Goal: Obtain resource: Download file/media

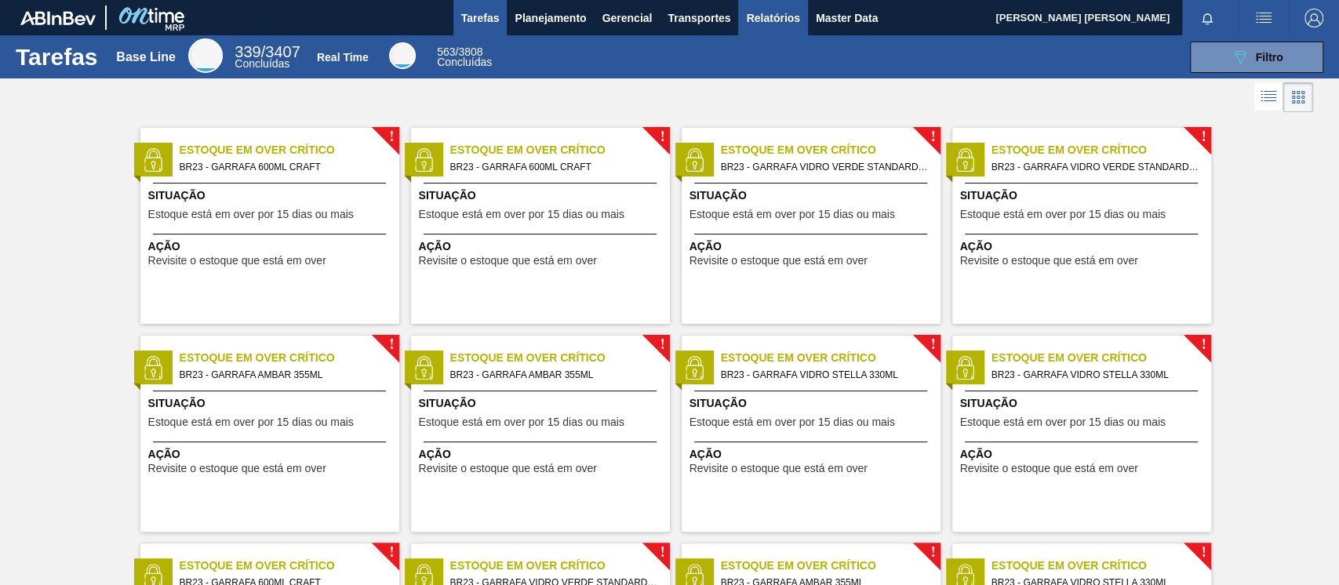
click at [764, 17] on span "Relatórios" at bounding box center [772, 18] width 53 height 19
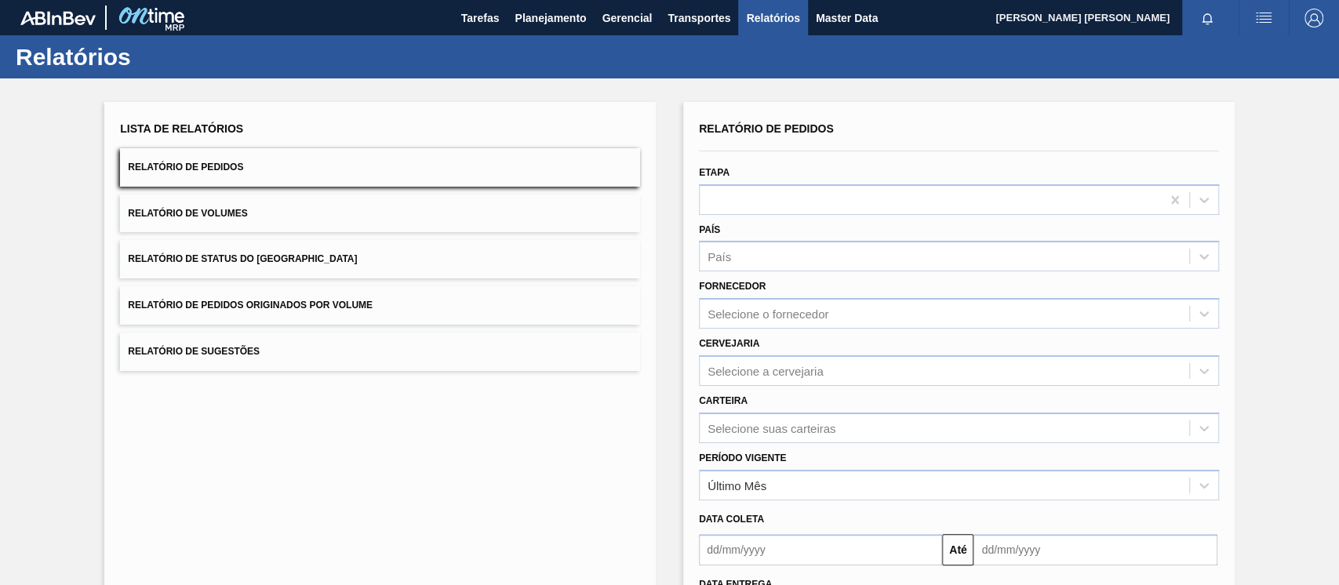
click at [207, 302] on span "Relatório de Pedidos Originados por Volume" at bounding box center [250, 305] width 245 height 11
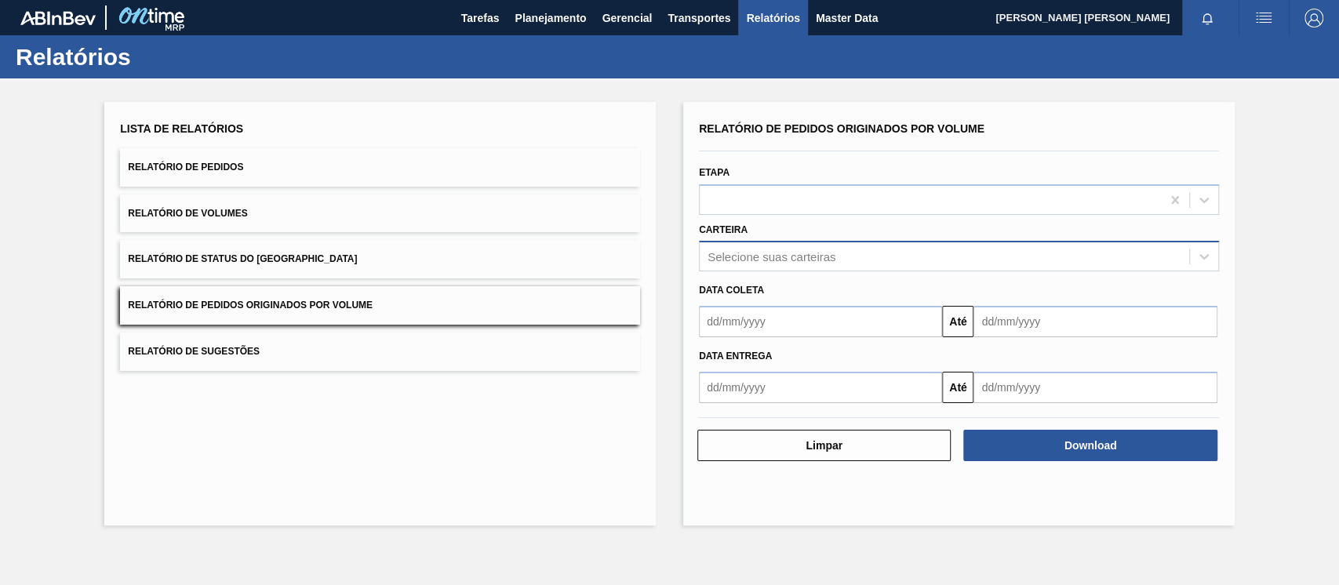
click at [790, 266] on div "Selecione suas carteiras" at bounding box center [943, 256] width 489 height 23
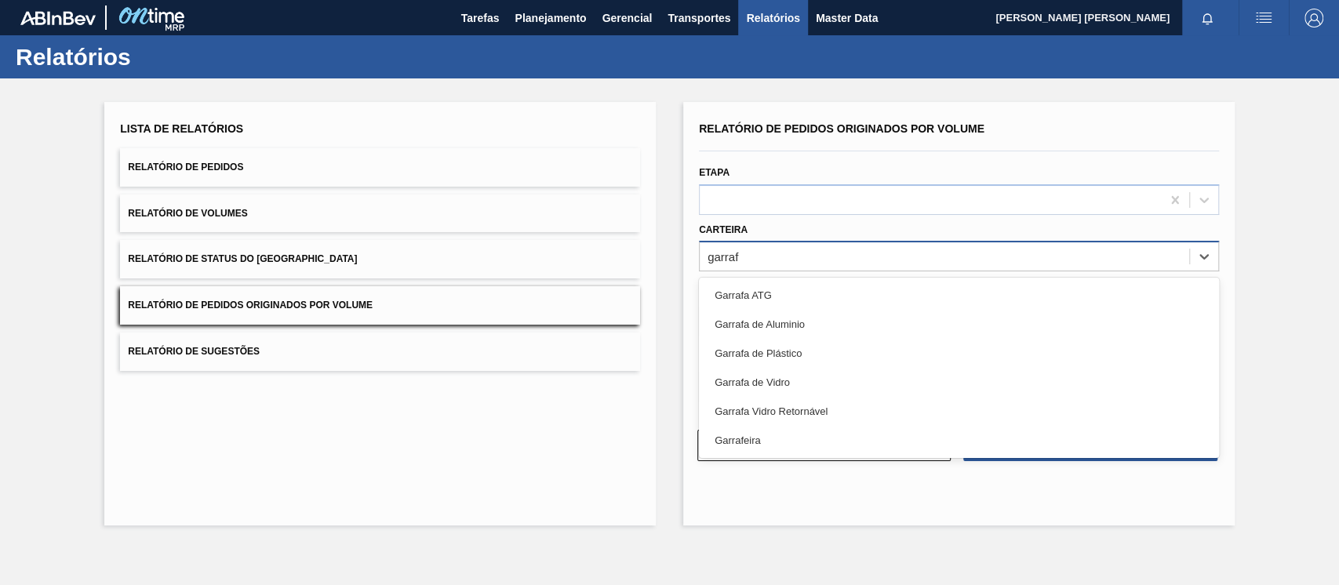
type input "garrafa"
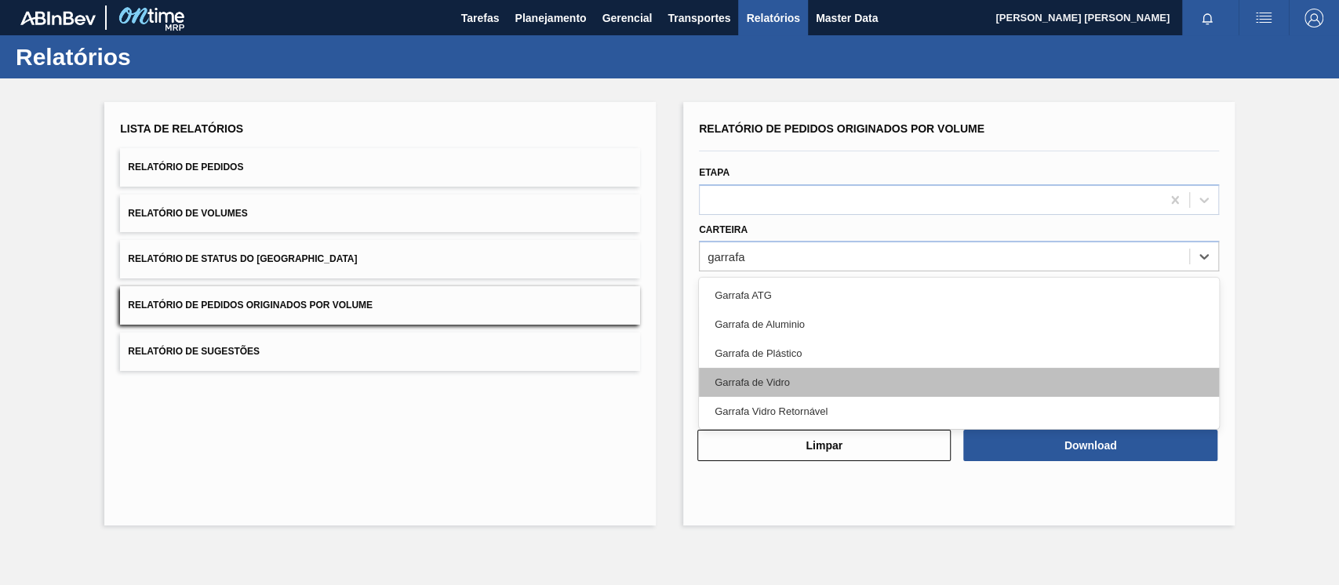
click at [769, 373] on div "Garrafa de Vidro" at bounding box center [959, 382] width 520 height 29
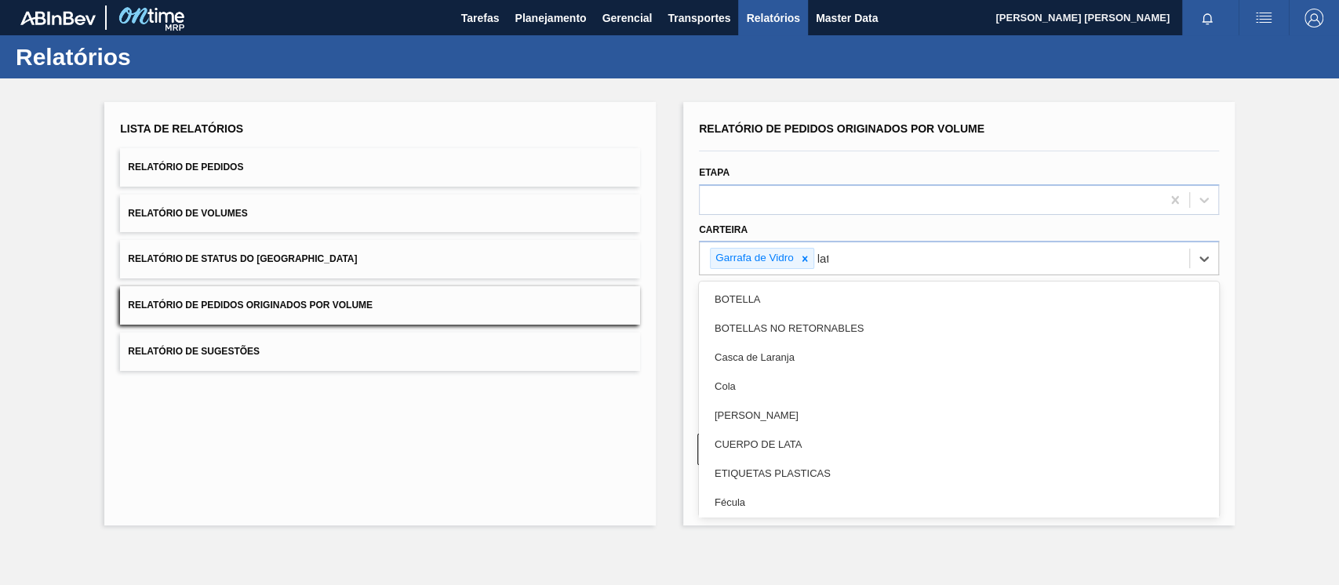
type input "lata"
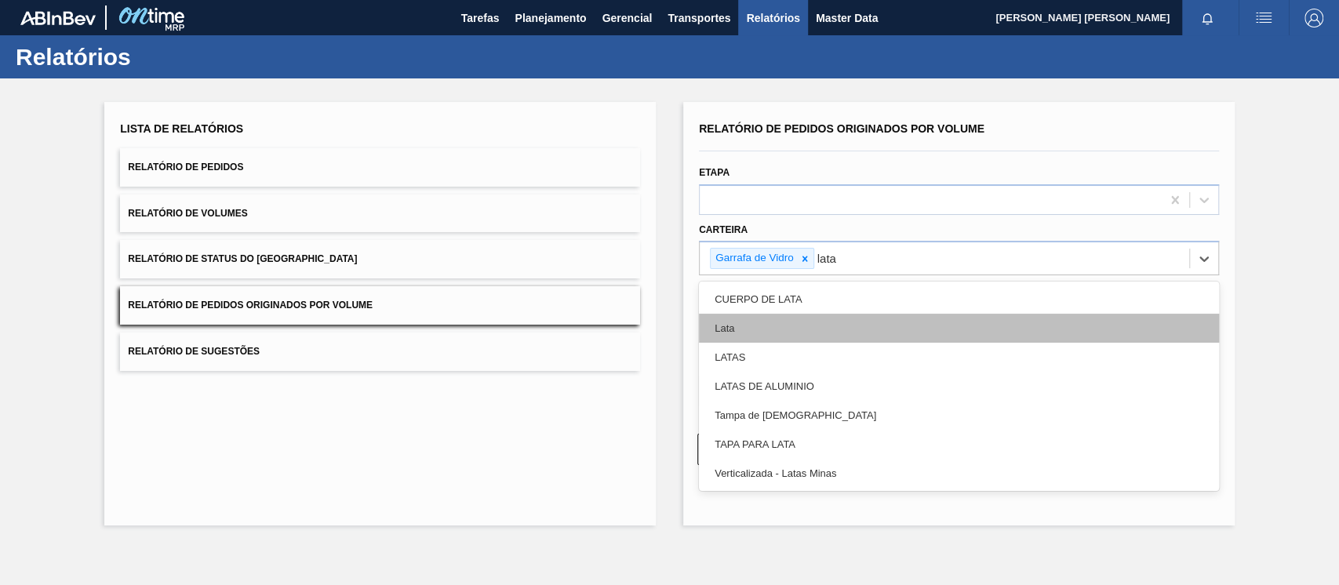
click at [762, 328] on div "Lata" at bounding box center [959, 328] width 520 height 29
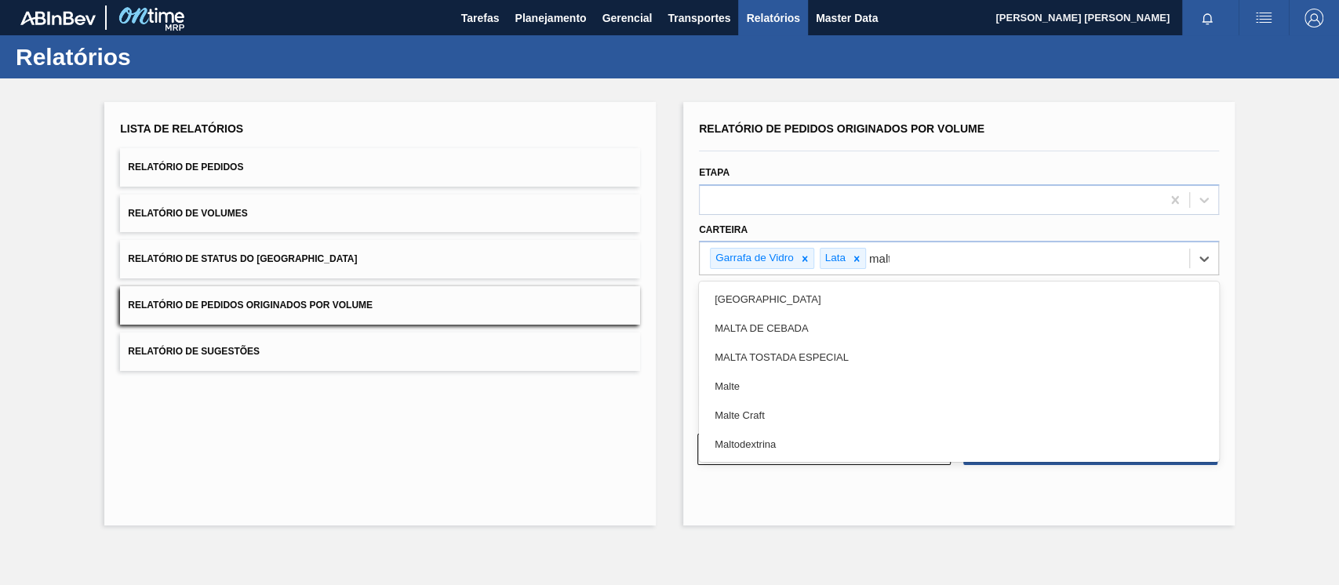
type input "malte"
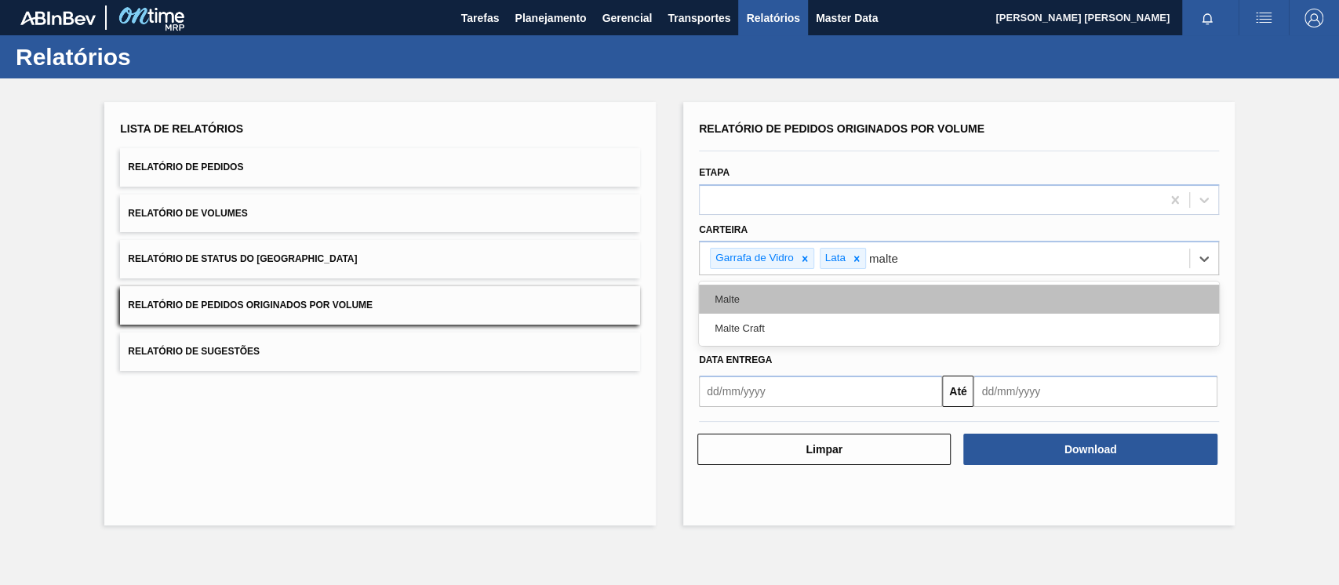
click at [763, 289] on div "Malte" at bounding box center [959, 299] width 520 height 29
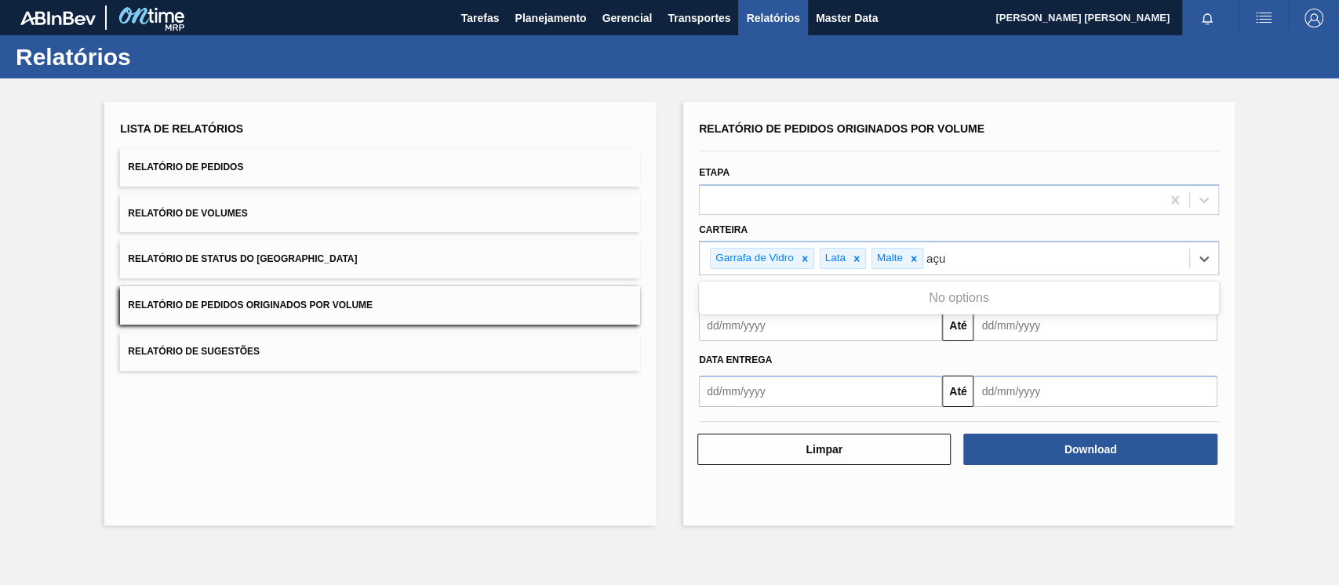
type input "aç"
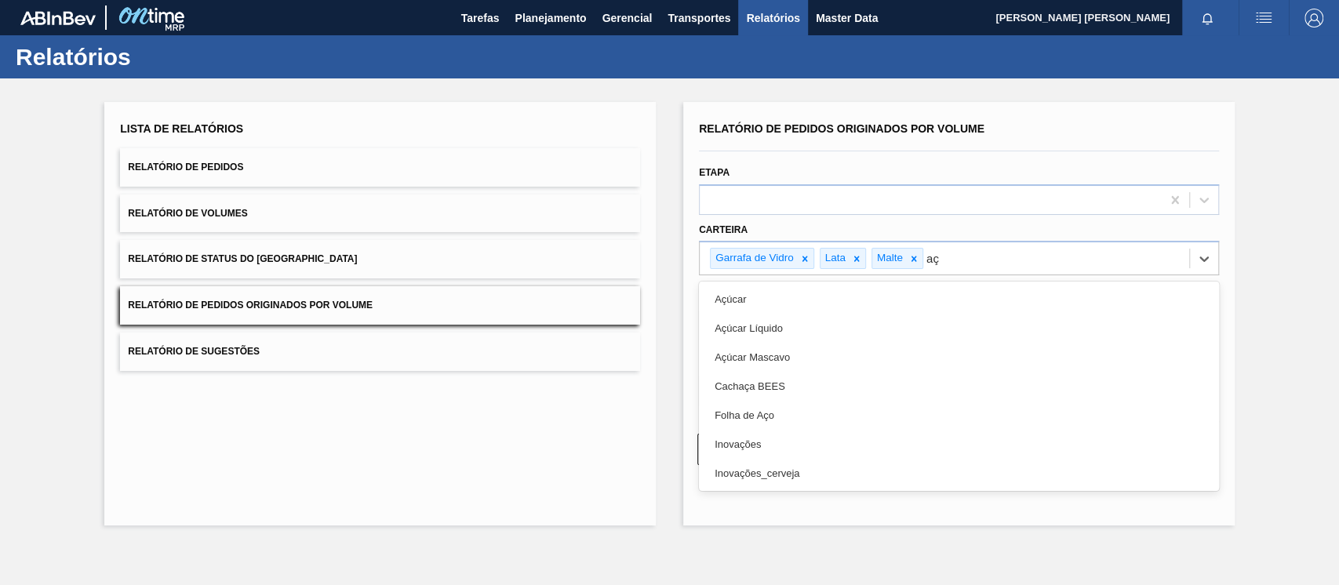
click at [763, 289] on div "Açúcar" at bounding box center [959, 299] width 520 height 29
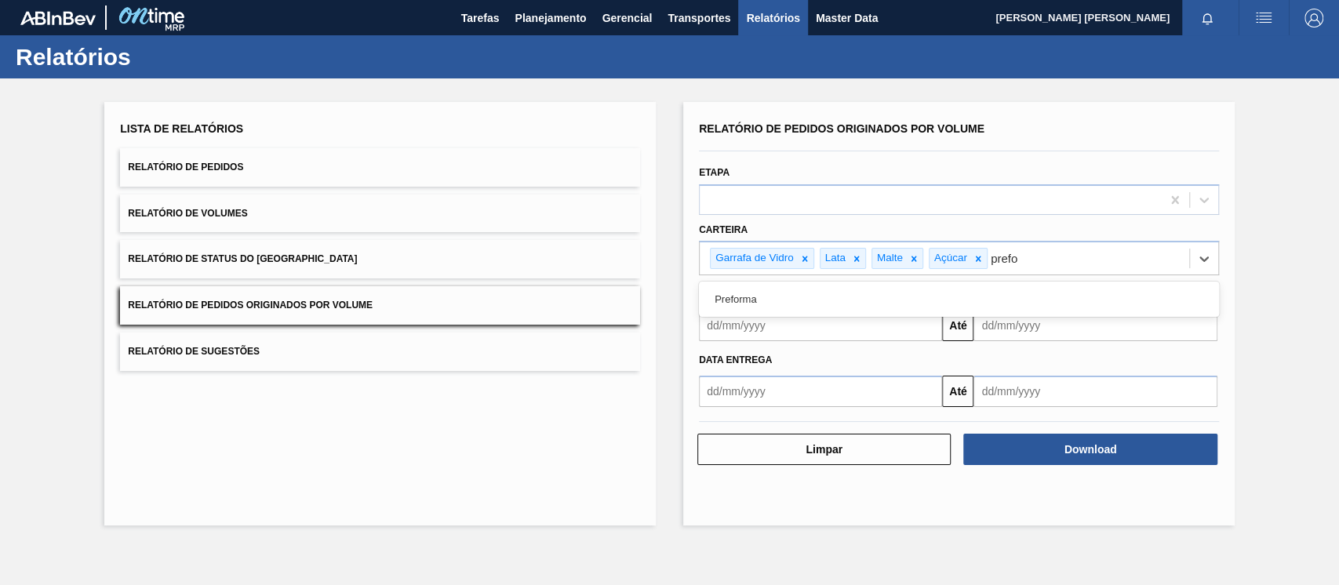
type input "prefor"
click at [763, 289] on div "Preforma" at bounding box center [959, 299] width 520 height 29
type input "xaro"
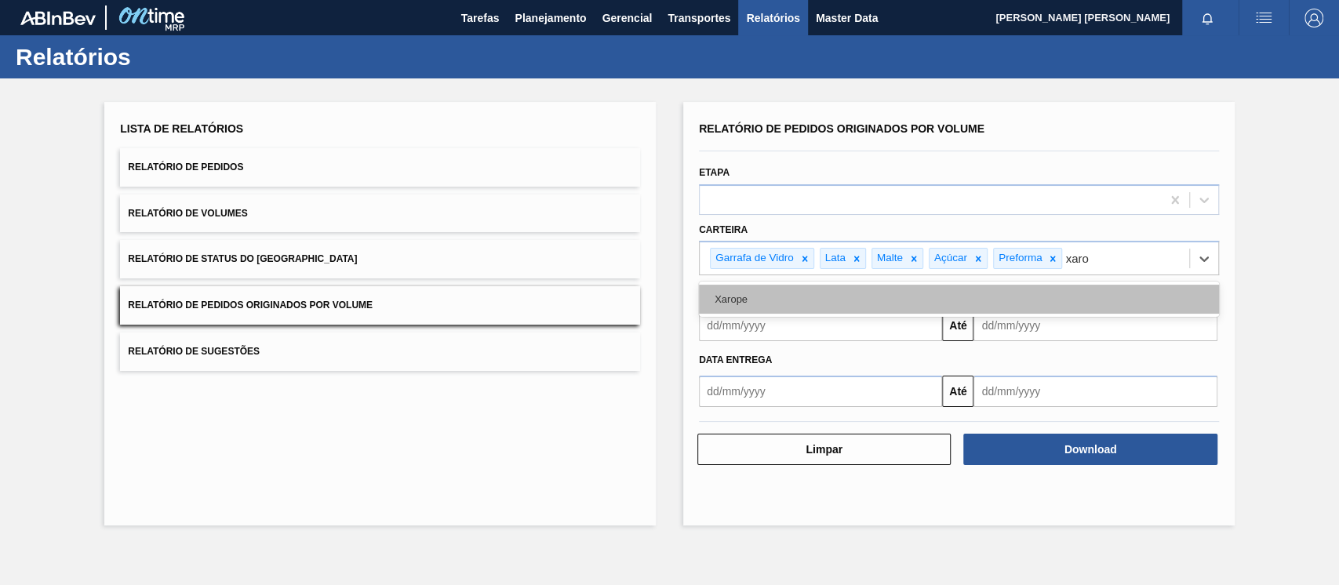
click at [783, 285] on div "Xarope" at bounding box center [959, 299] width 520 height 29
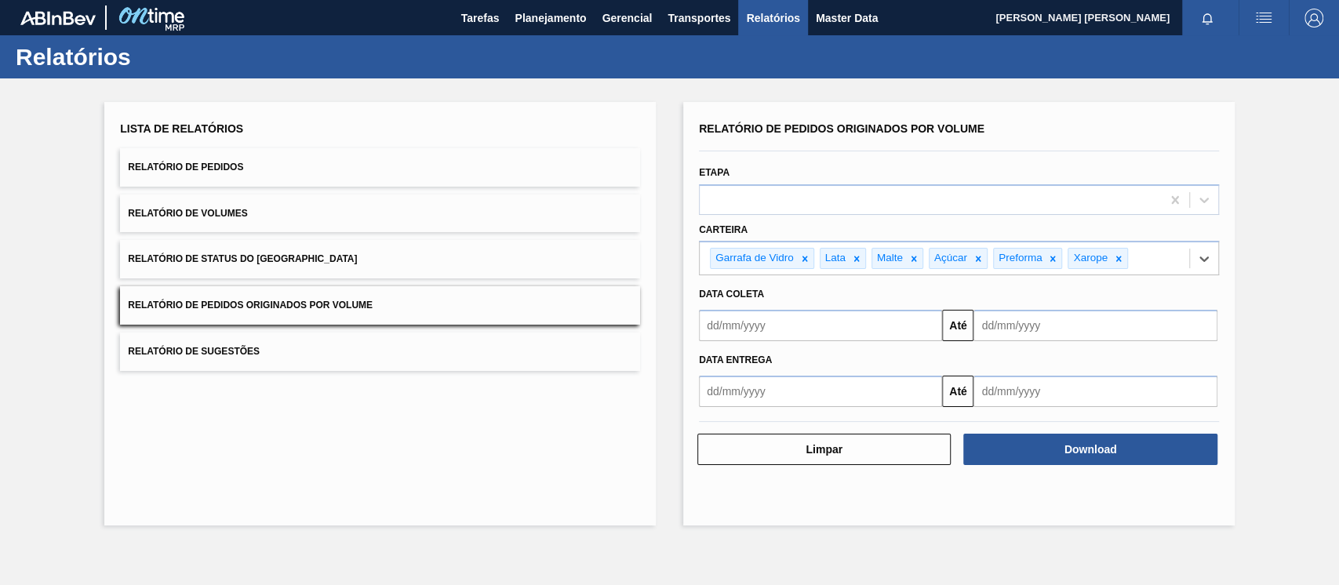
click at [780, 318] on input "text" at bounding box center [820, 325] width 243 height 31
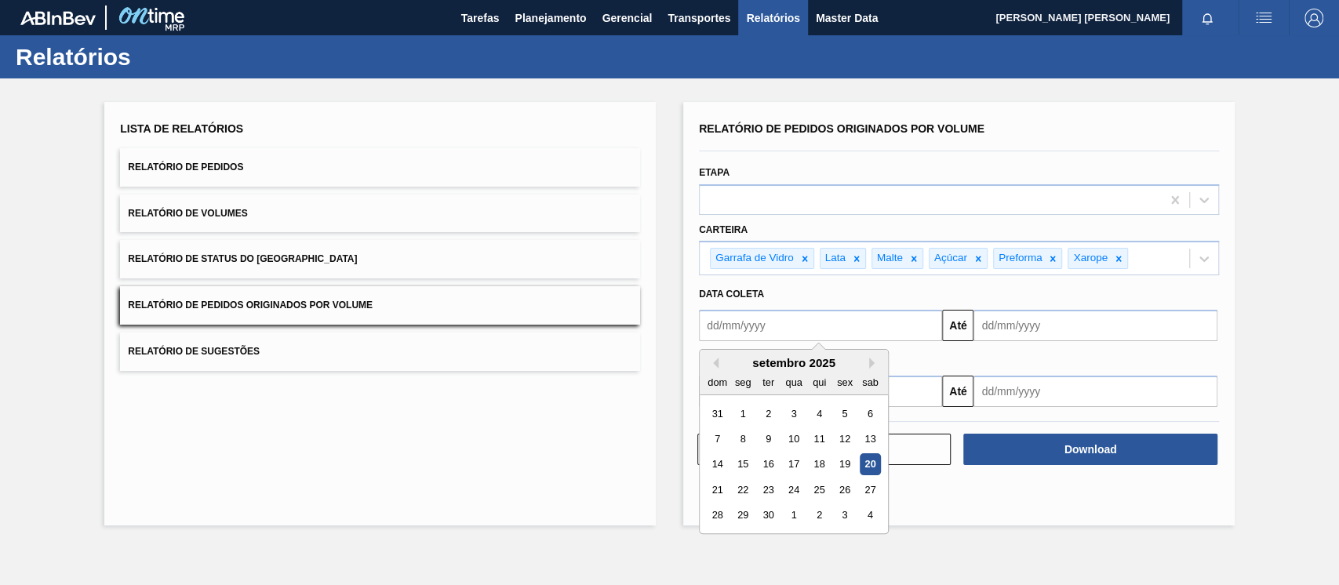
click at [719, 356] on div "setembro 2025" at bounding box center [793, 362] width 188 height 13
click at [717, 360] on button "Previous Month" at bounding box center [712, 363] width 11 height 11
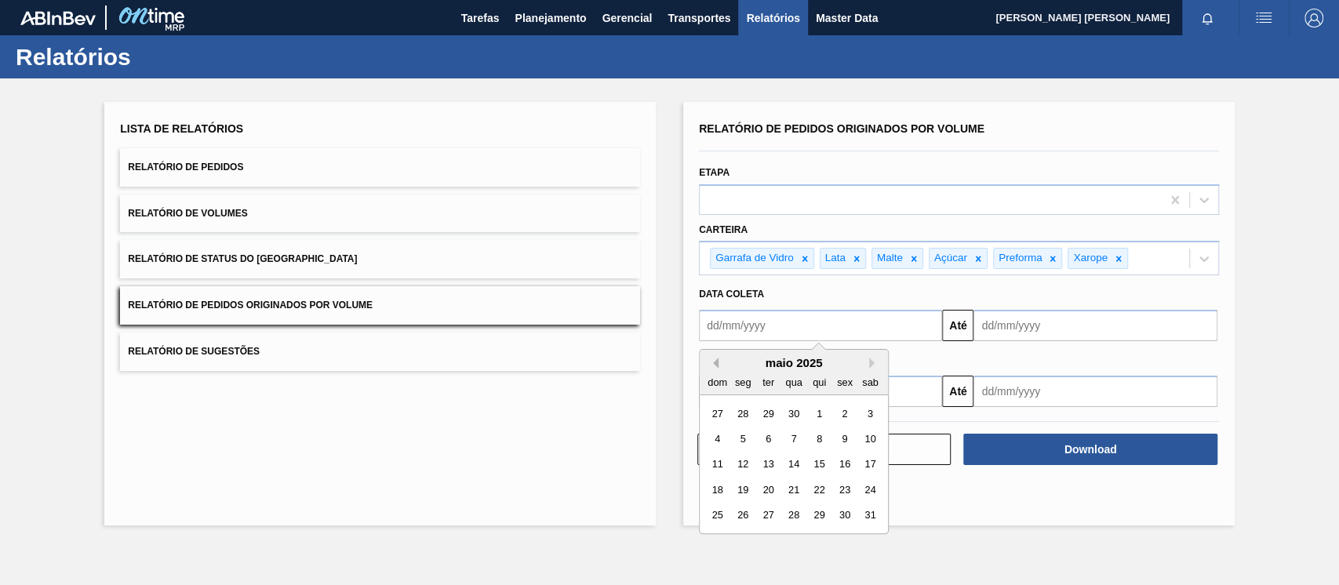
click at [717, 360] on button "Previous Month" at bounding box center [712, 363] width 11 height 11
click at [716, 359] on button "Previous Month" at bounding box center [712, 363] width 11 height 11
click at [796, 411] on div "1" at bounding box center [793, 413] width 21 height 21
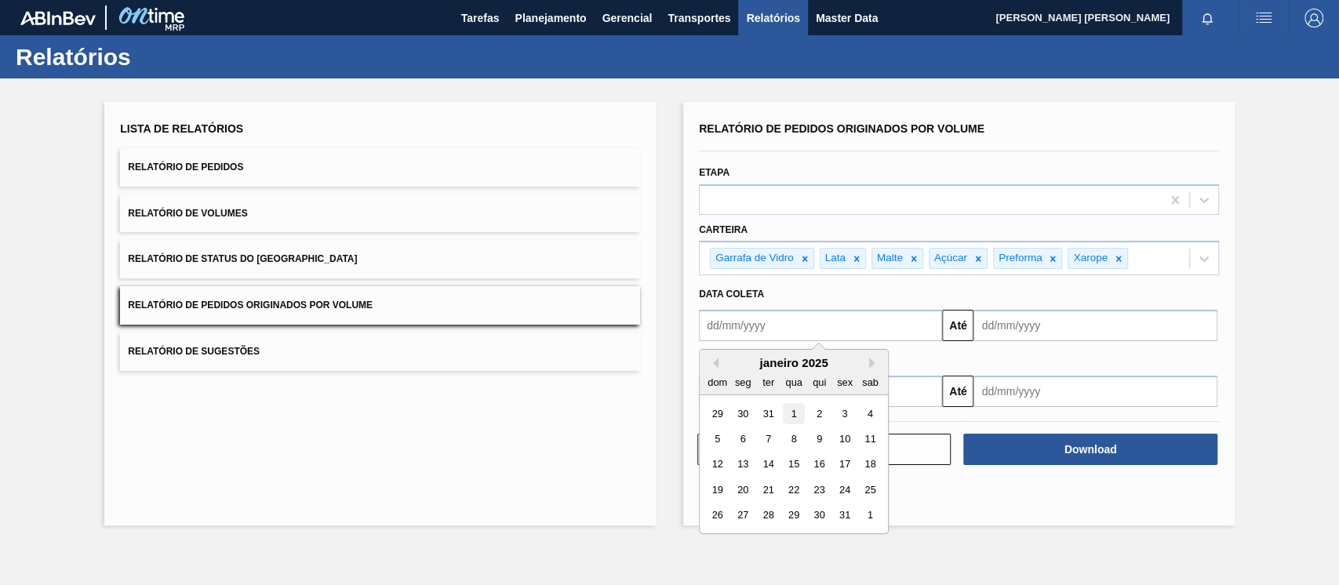
type input "[DATE]"
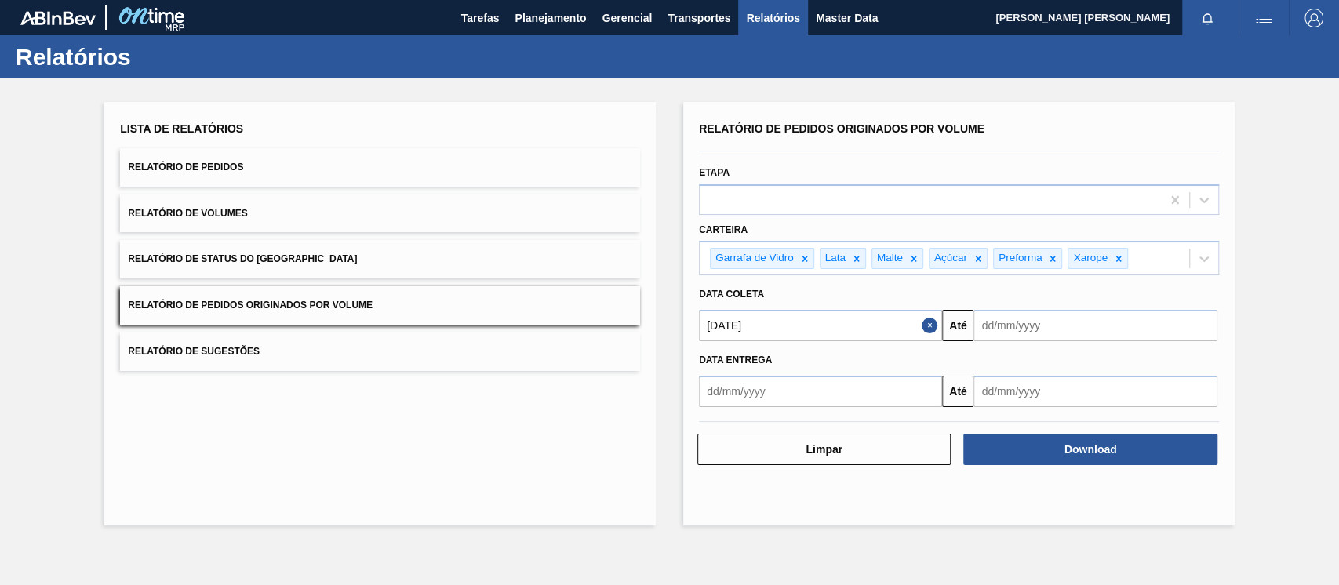
click at [1015, 316] on input "text" at bounding box center [1094, 325] width 243 height 31
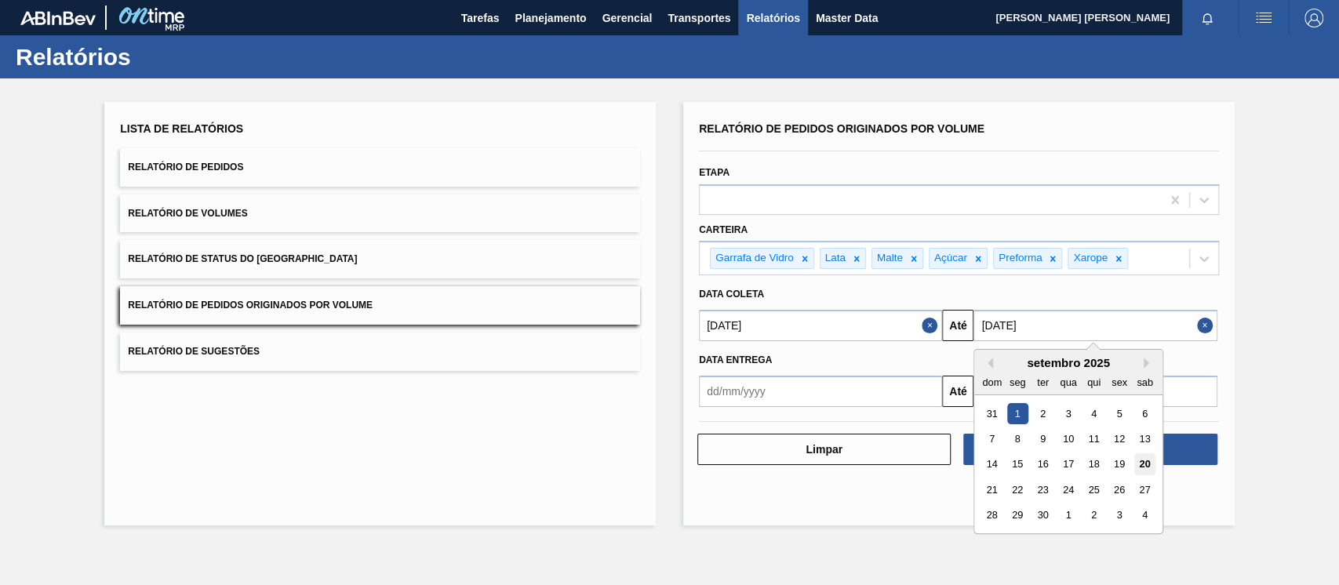
click at [1143, 467] on div "20" at bounding box center [1144, 464] width 21 height 21
type input "[DATE]"
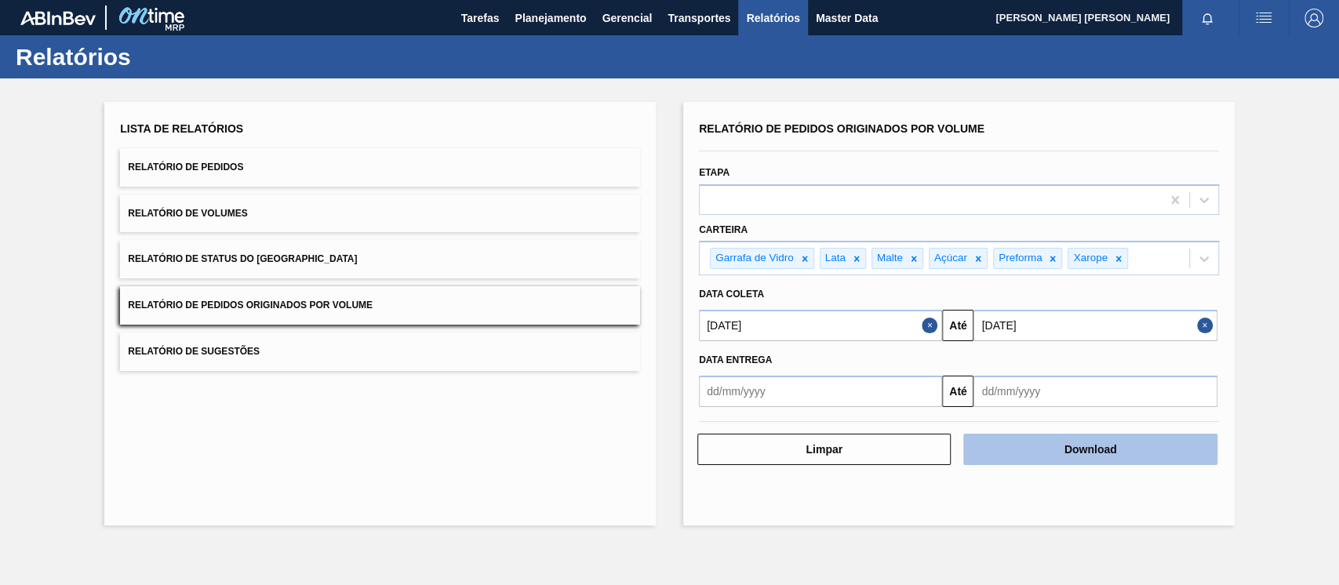
click at [1056, 452] on button "Download" at bounding box center [1089, 449] width 253 height 31
